Goal: Information Seeking & Learning: Learn about a topic

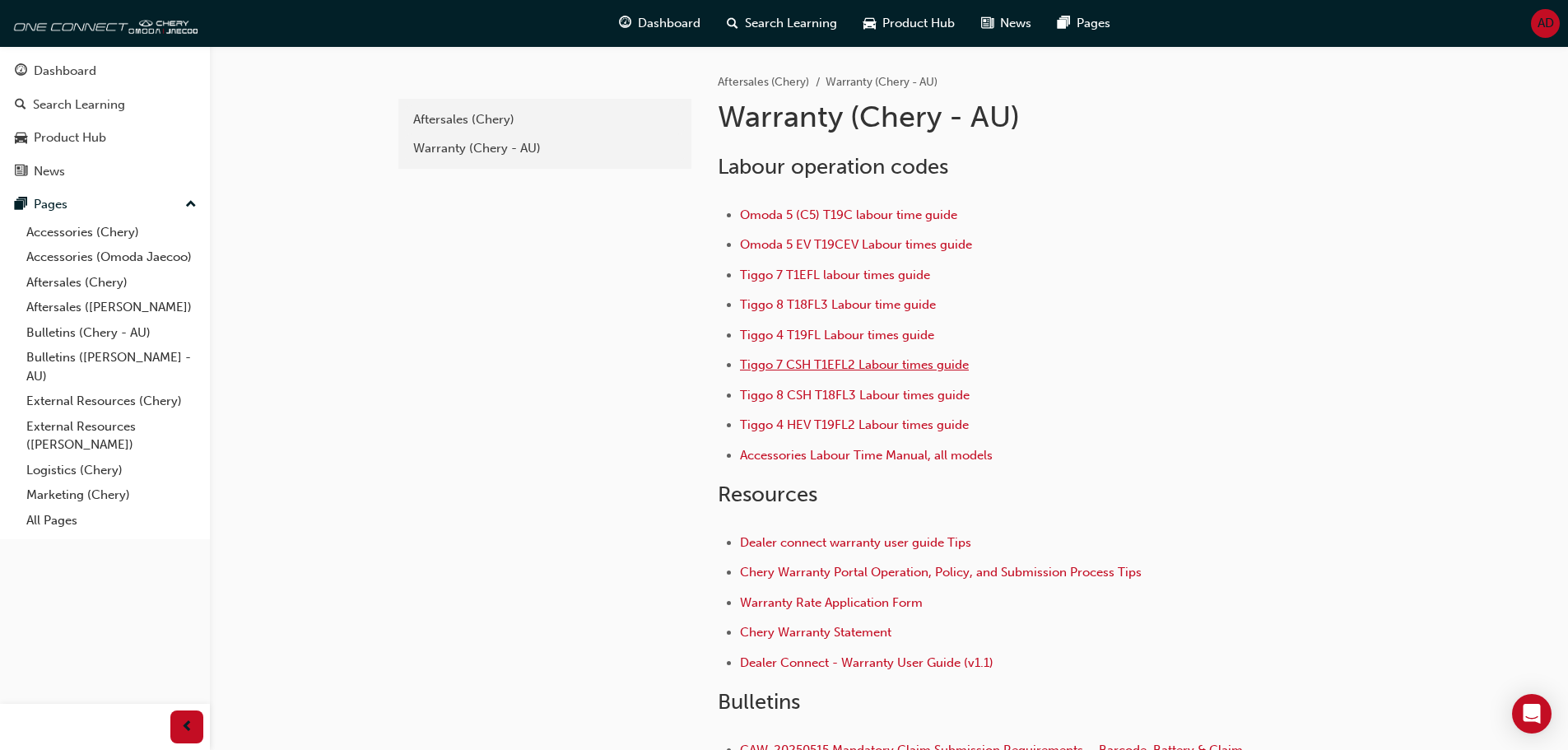
click at [843, 360] on span "Tiggo 7 CSH T1EFL2 Labour times guide" at bounding box center [854, 365] width 229 height 15
click at [824, 273] on span "Tiggo 7 T1EFL labour times guide" at bounding box center [834, 275] width 190 height 15
click at [868, 300] on span "Tiggo 8 T18FL3 Labour time guide" at bounding box center [837, 304] width 196 height 15
